Goal: Information Seeking & Learning: Compare options

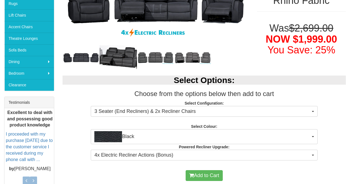
scroll to position [194, 0]
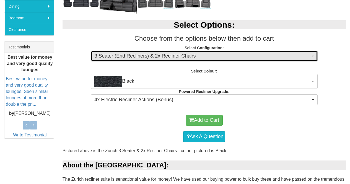
click at [185, 57] on span "3 Seater (End Recliners) & 2x Recliner Chairs" at bounding box center [202, 56] width 216 height 7
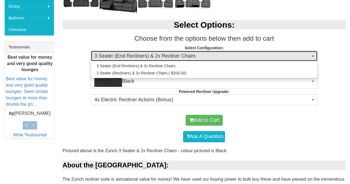
click at [185, 57] on span "3 Seater (End Recliners) & 2x Recliner Chairs" at bounding box center [202, 56] width 216 height 7
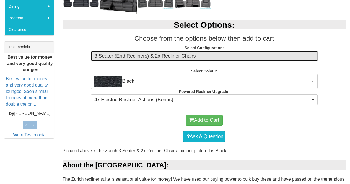
click at [185, 57] on span "3 Seater (End Recliners) & 2x Recliner Chairs" at bounding box center [202, 56] width 216 height 7
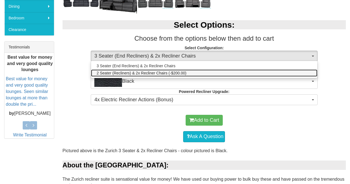
click at [184, 71] on span "2 Seater (Recliners) & 2x Recliner Chairs (-$200.00)" at bounding box center [142, 73] width 90 height 6
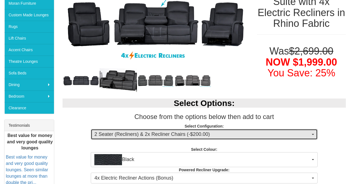
scroll to position [111, 0]
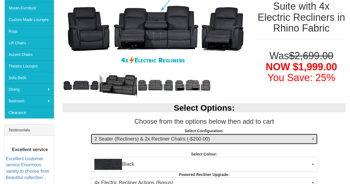
click at [169, 137] on span "2 Seater (Recliners) & 2x Recliner Chairs (-$200.00)" at bounding box center [202, 138] width 216 height 7
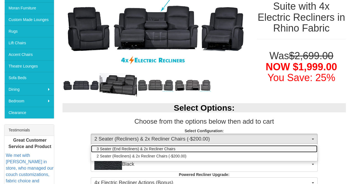
click at [161, 146] on span "3 Seater (End Recliners) & 2x Recliner Chairs" at bounding box center [136, 149] width 79 height 6
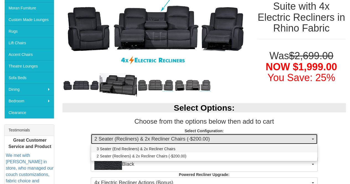
select select "1"
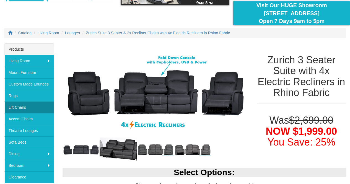
scroll to position [55, 0]
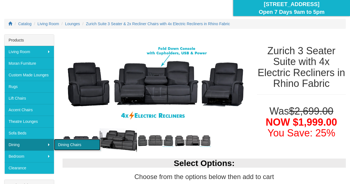
click at [62, 146] on link "Dining Chairs" at bounding box center [77, 145] width 46 height 12
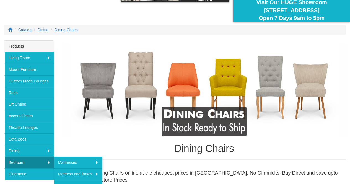
scroll to position [55, 0]
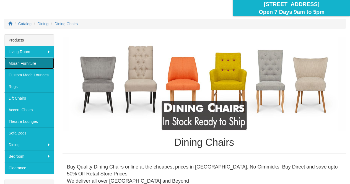
click at [28, 59] on link "Moran Furniture" at bounding box center [28, 64] width 49 height 12
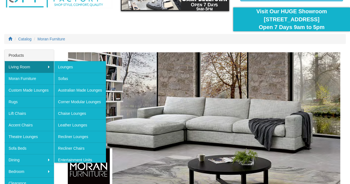
scroll to position [43, 0]
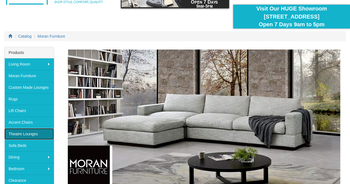
click at [26, 131] on link "Theatre Lounges" at bounding box center [28, 134] width 49 height 12
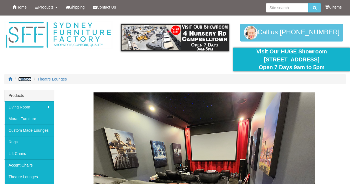
click at [26, 80] on span "Catalog" at bounding box center [24, 79] width 13 height 4
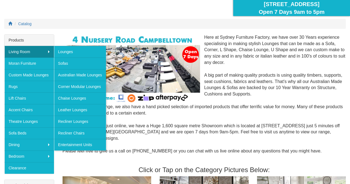
scroll to position [83, 0]
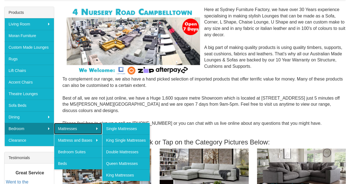
click at [65, 125] on link "Mattresses" at bounding box center [78, 129] width 48 height 12
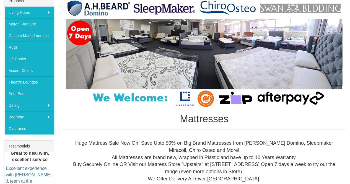
scroll to position [138, 0]
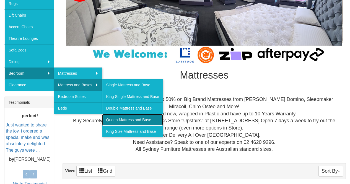
click at [116, 116] on link "Queen Mattress and Base" at bounding box center [132, 120] width 61 height 12
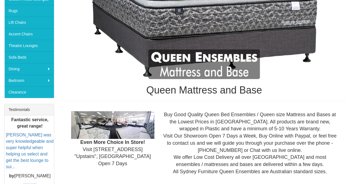
scroll to position [143, 0]
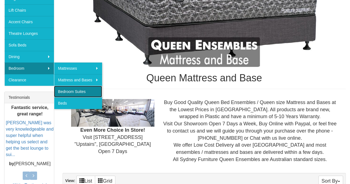
click at [66, 88] on link "Bedroom Suites" at bounding box center [78, 92] width 48 height 12
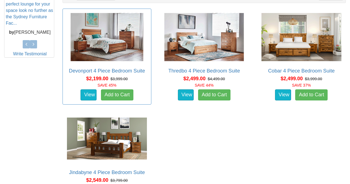
scroll to position [277, 0]
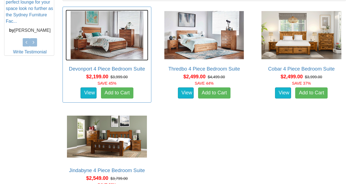
click at [128, 51] on img at bounding box center [107, 35] width 83 height 51
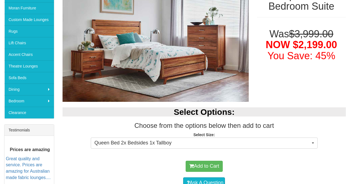
scroll to position [194, 0]
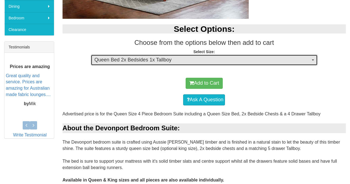
click at [145, 60] on span "Queen Bed 2x Bedsides 1x Tallboy" at bounding box center [202, 59] width 216 height 7
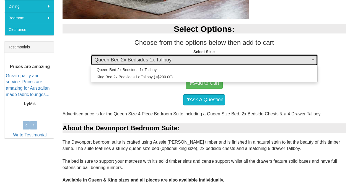
click at [145, 60] on span "Queen Bed 2x Bedsides 1x Tallboy" at bounding box center [202, 59] width 216 height 7
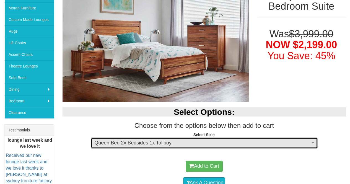
scroll to position [0, 0]
